Goal: Task Accomplishment & Management: Use online tool/utility

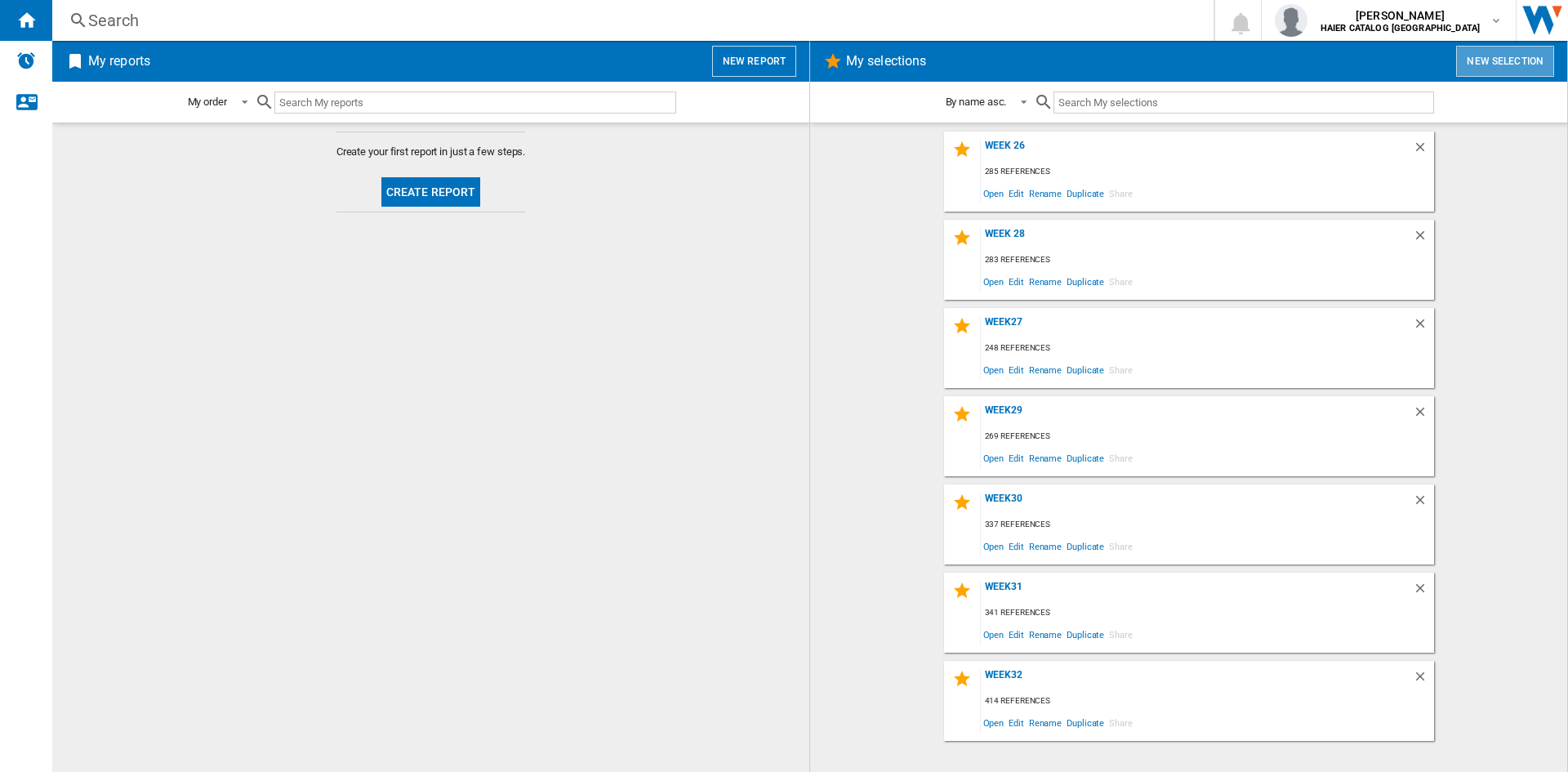
click at [1531, 59] on button "New selection" at bounding box center [1505, 60] width 98 height 31
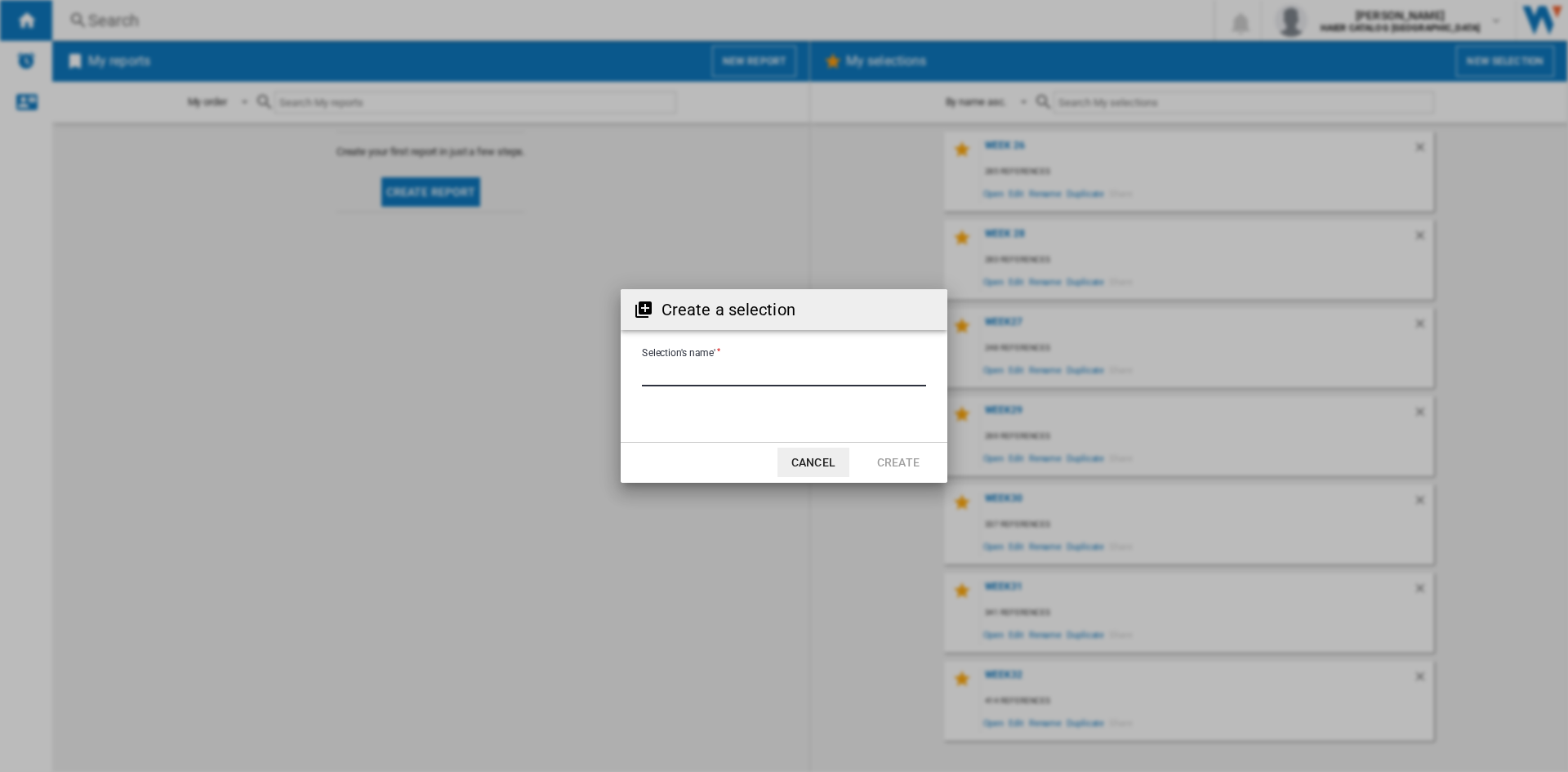
click at [701, 371] on input "Selection's name'" at bounding box center [784, 374] width 284 height 25
type input "******"
click at [891, 461] on button "Create" at bounding box center [898, 461] width 72 height 29
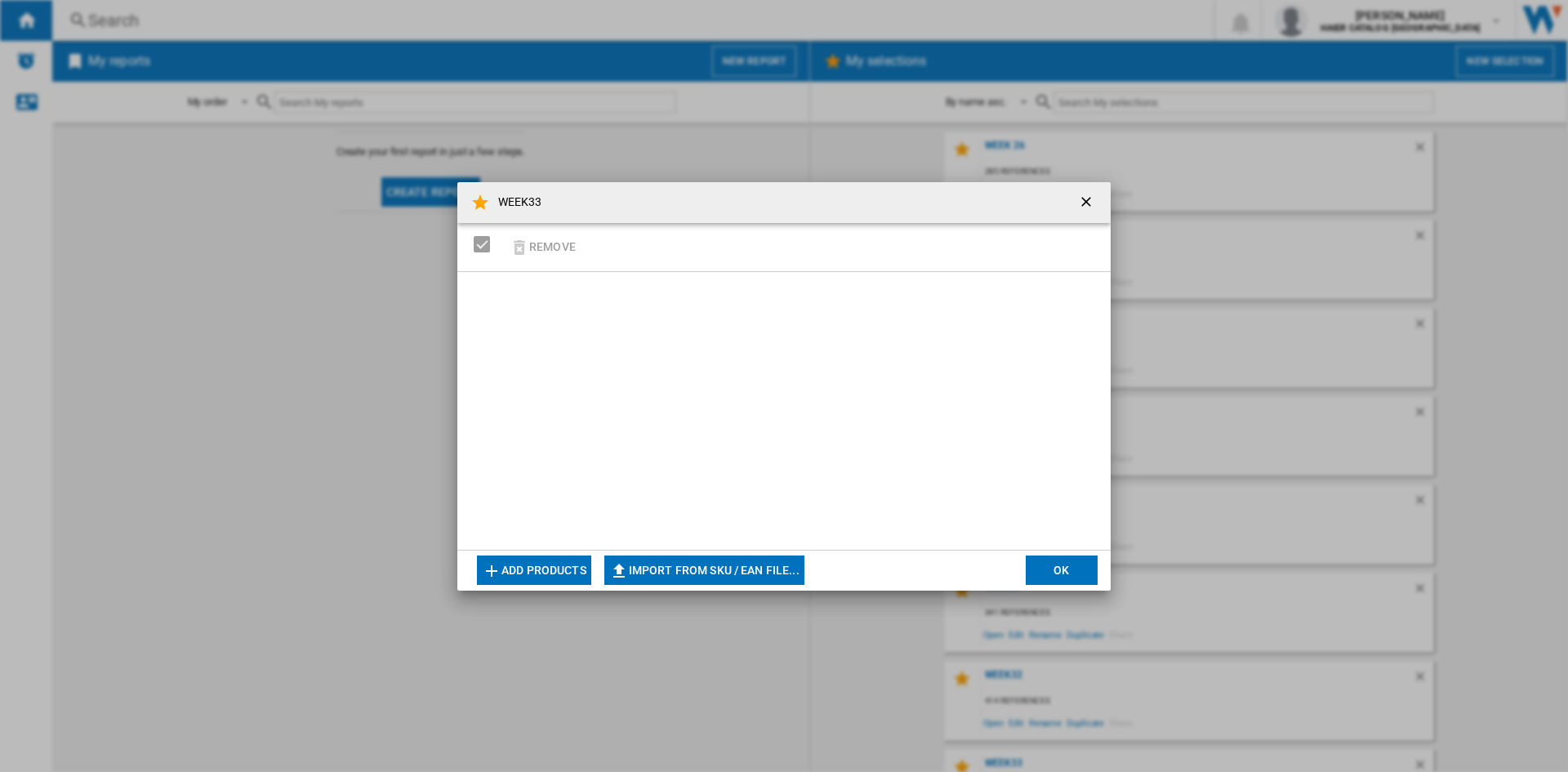
click at [760, 562] on button "Import from SKU / EAN file..." at bounding box center [705, 569] width 200 height 29
type input "**********"
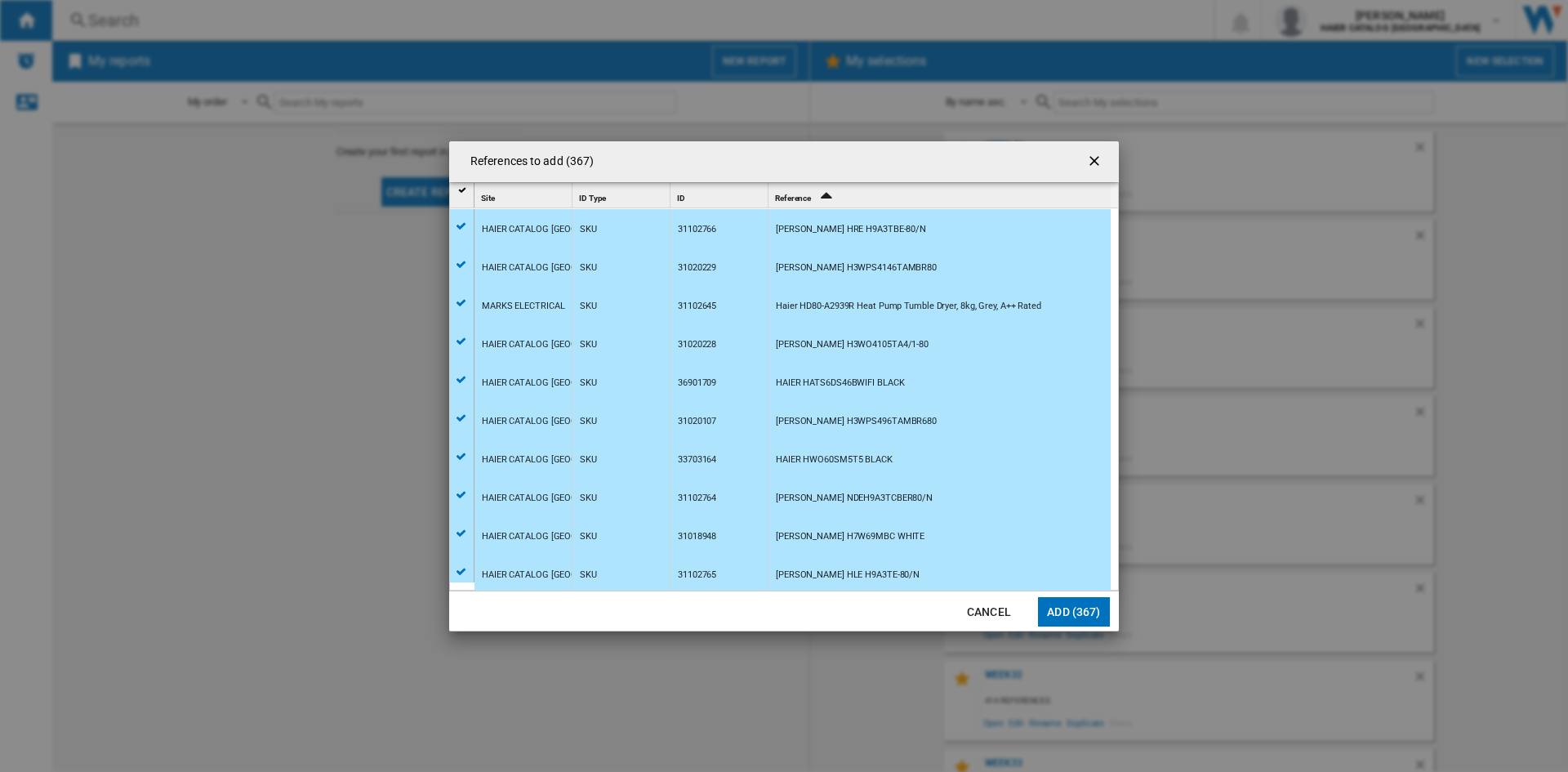
click at [1079, 601] on button "Add (367)" at bounding box center [1073, 611] width 72 height 29
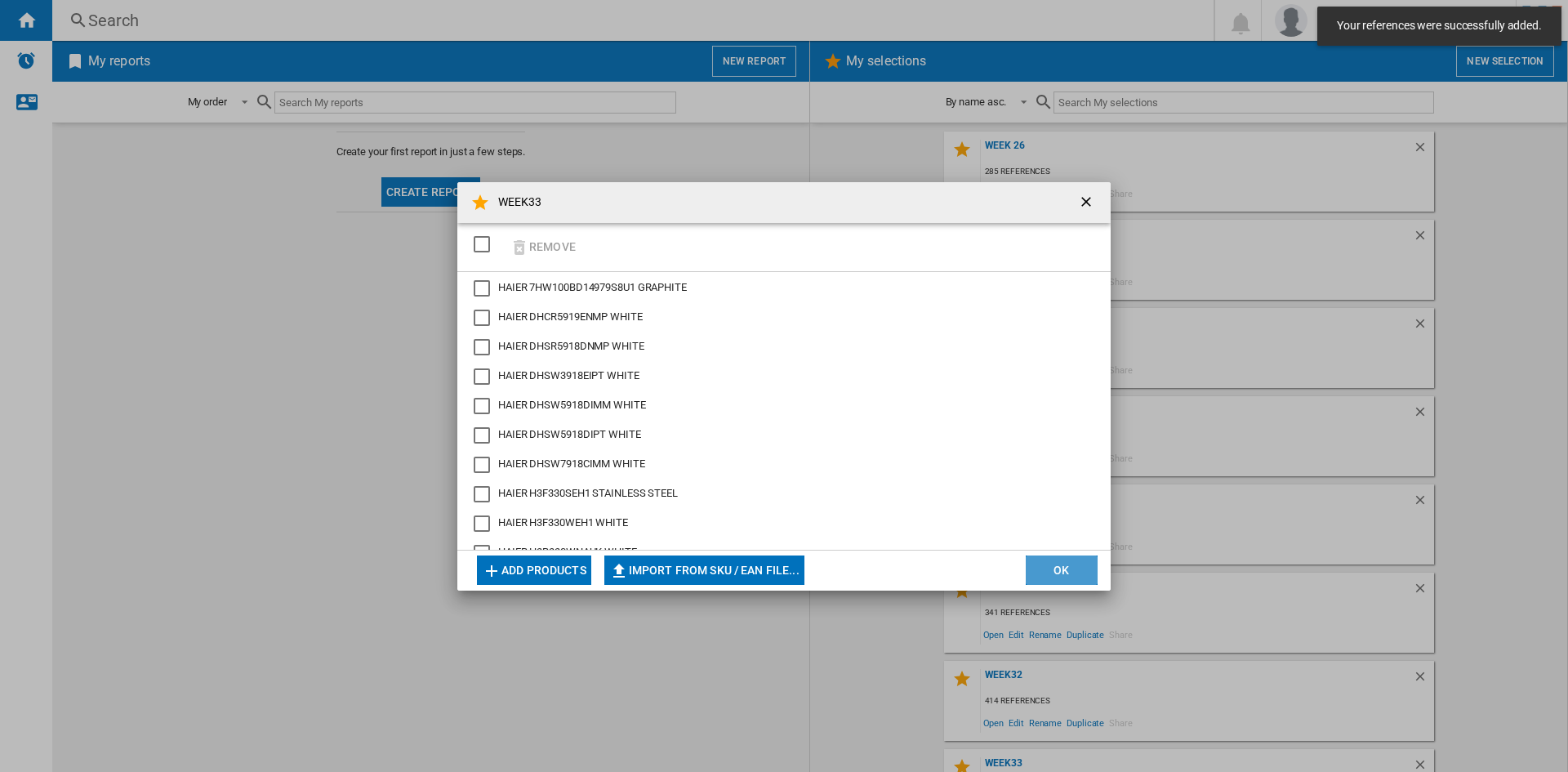
click at [1050, 581] on button "OK" at bounding box center [1061, 569] width 72 height 29
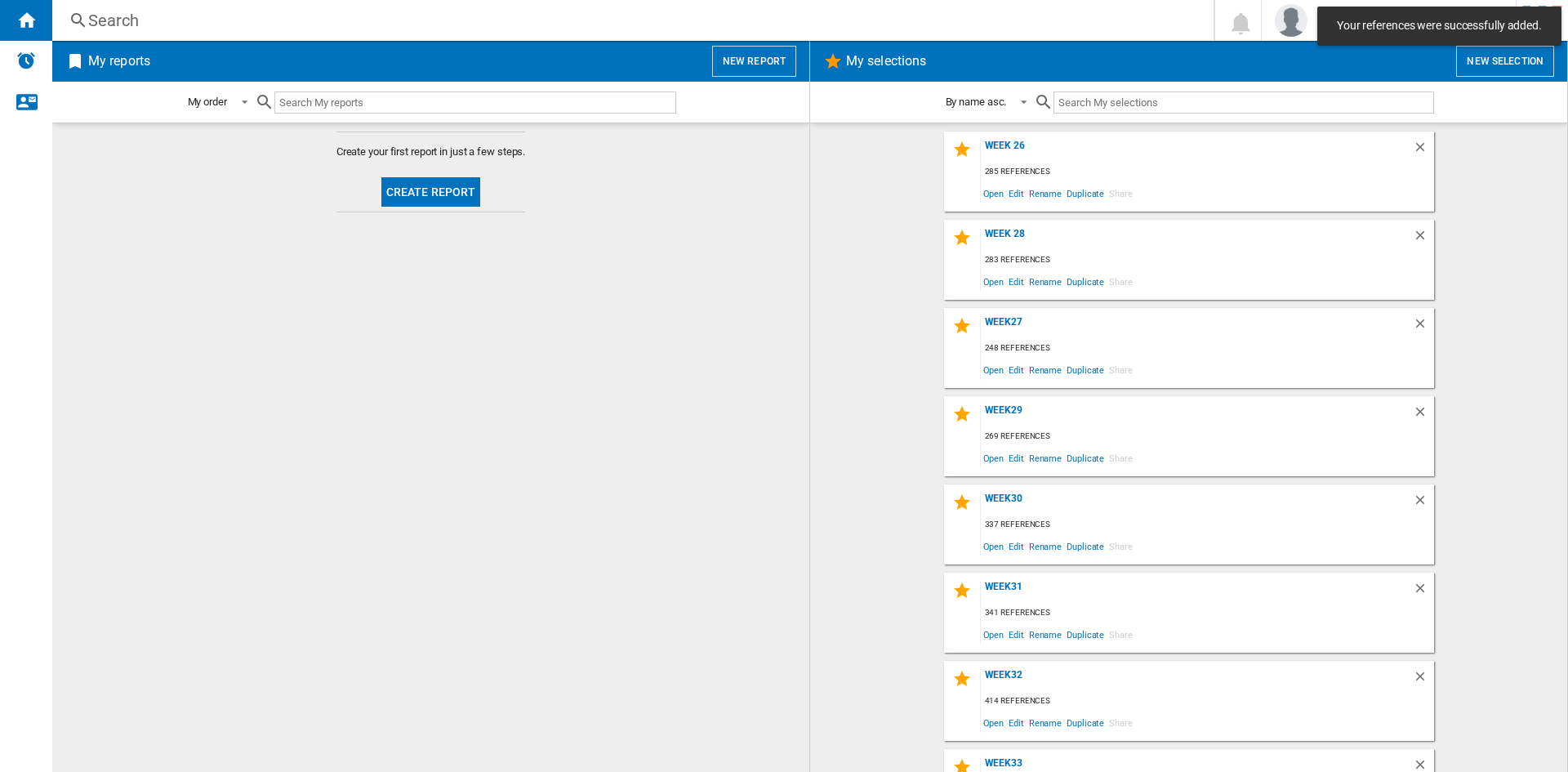
scroll to position [57, 0]
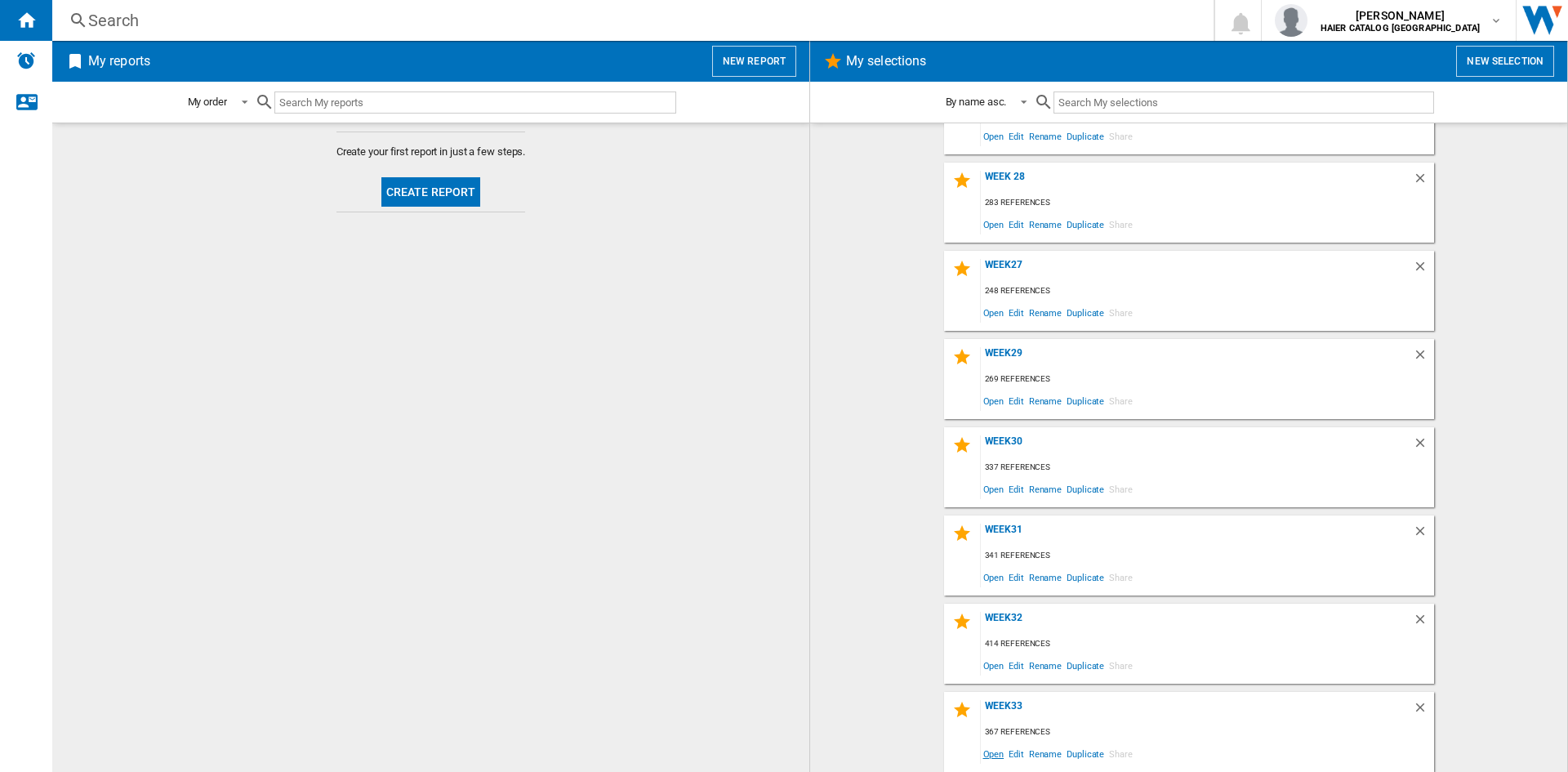
click at [990, 753] on span "Open" at bounding box center [994, 753] width 27 height 22
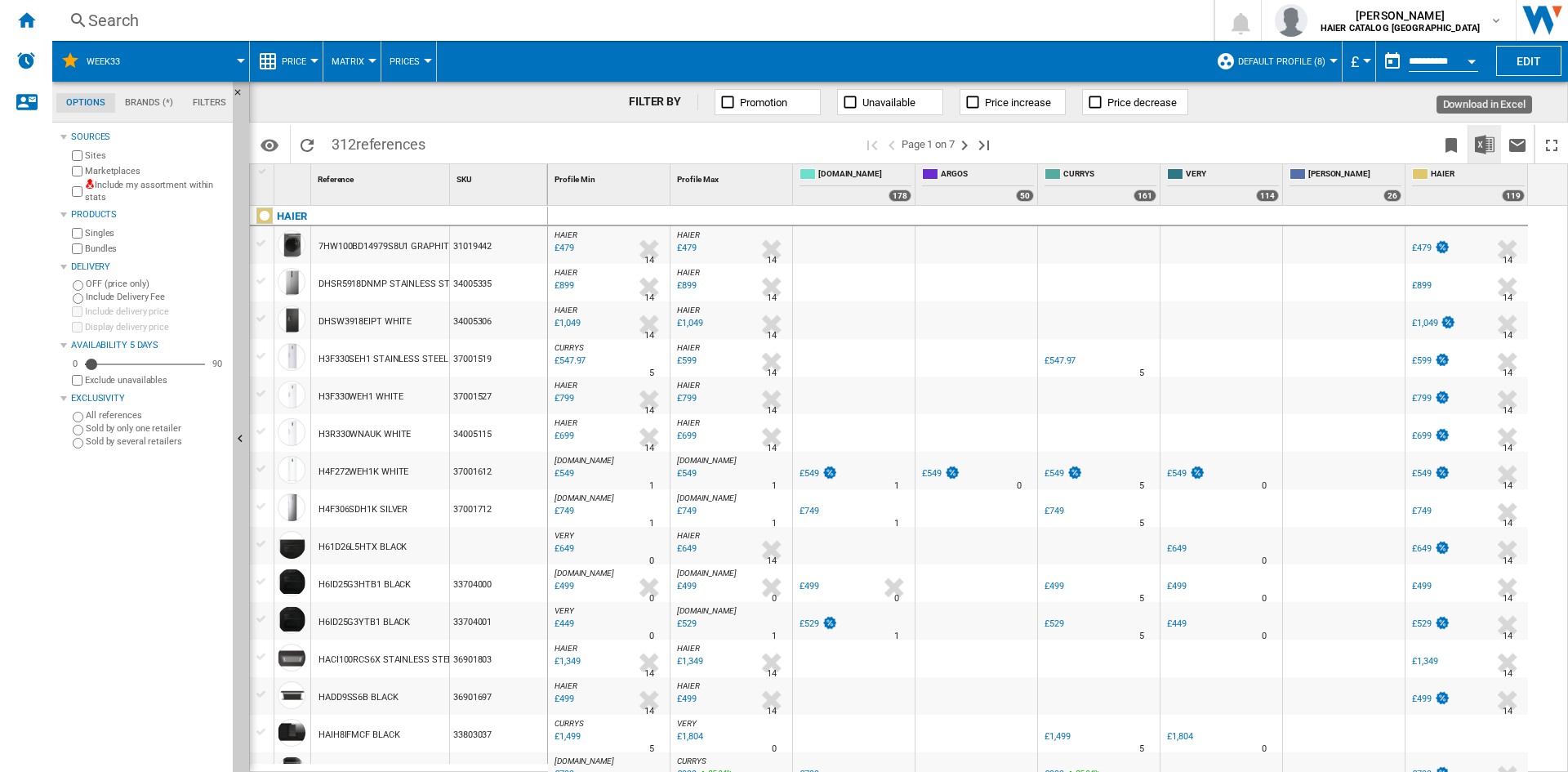
click at [1484, 145] on img "Download in Excel" at bounding box center [1484, 145] width 20 height 20
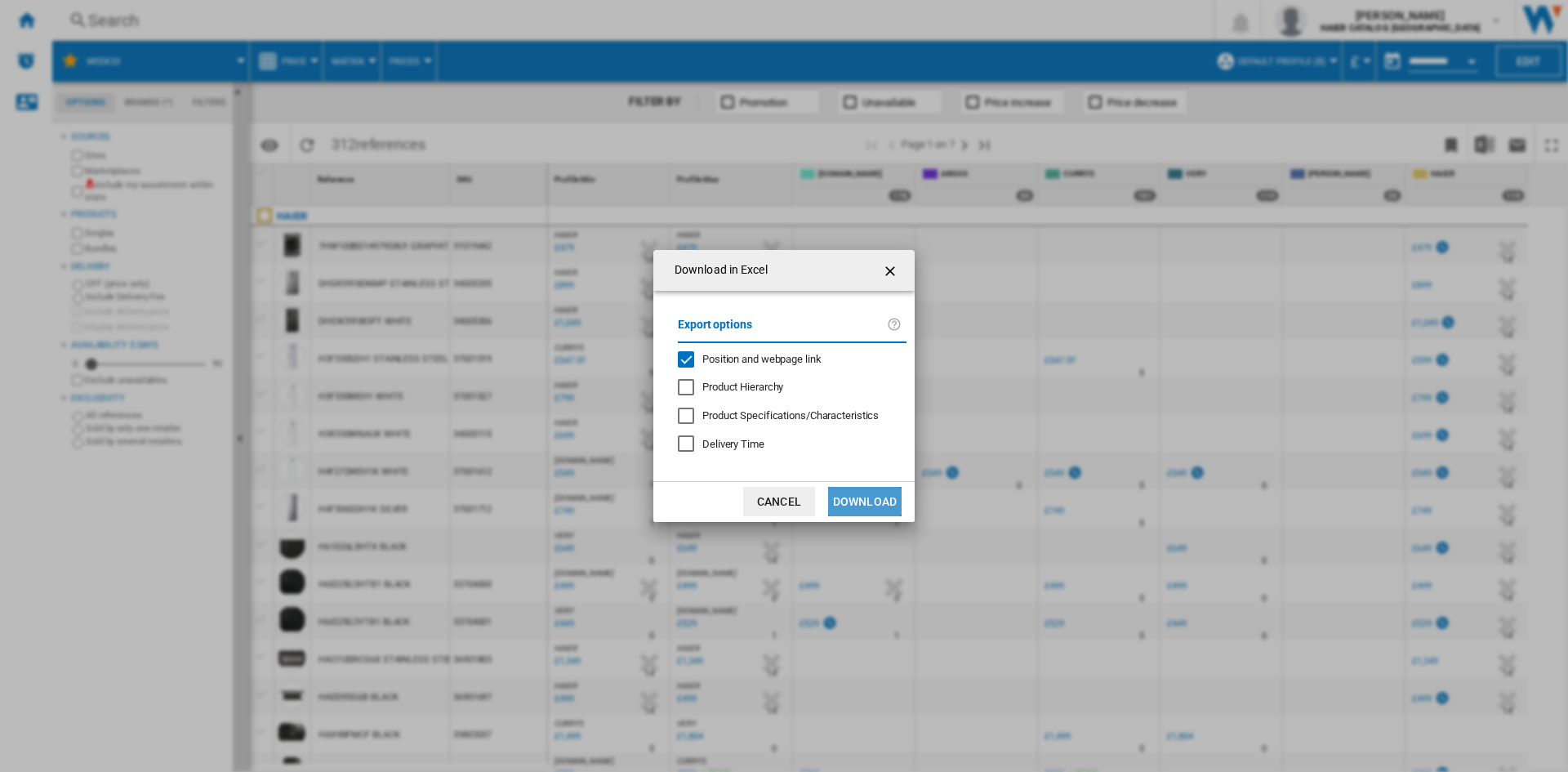
click at [858, 503] on button "Download" at bounding box center [865, 501] width 74 height 29
